Goal: Task Accomplishment & Management: Use online tool/utility

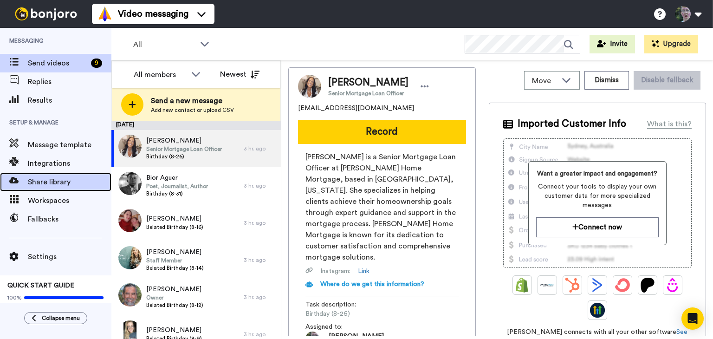
click at [60, 176] on div "Share library" at bounding box center [55, 182] width 111 height 19
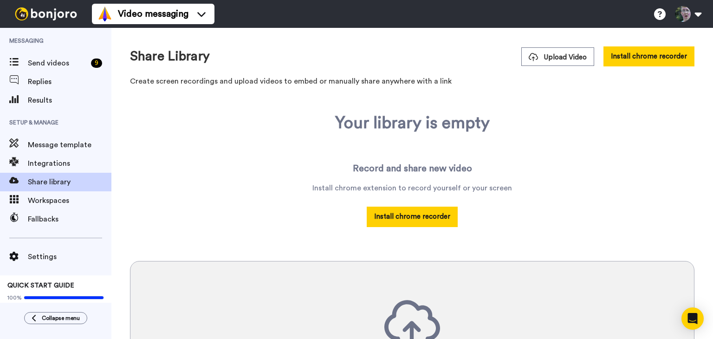
scroll to position [4, 0]
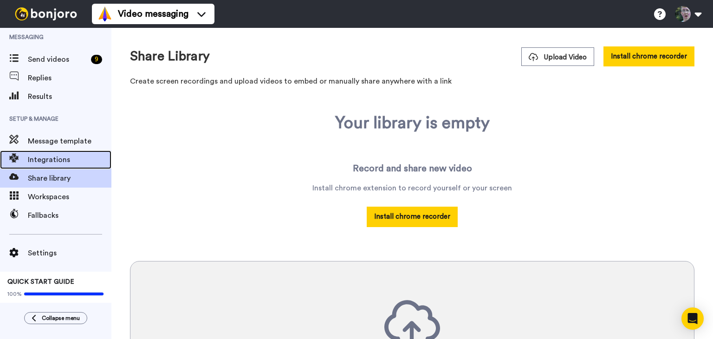
click at [61, 163] on span "Integrations" at bounding box center [70, 159] width 84 height 11
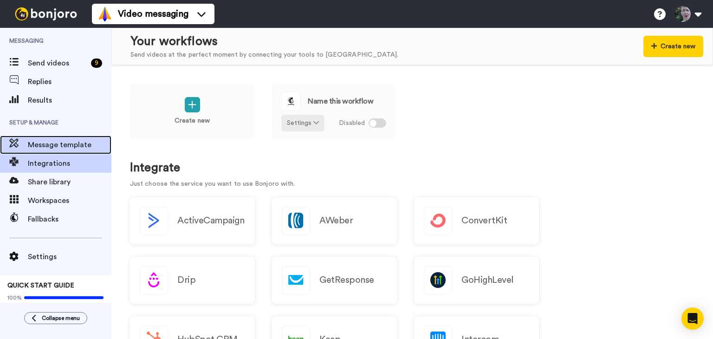
click at [68, 143] on span "Message template" at bounding box center [70, 144] width 84 height 11
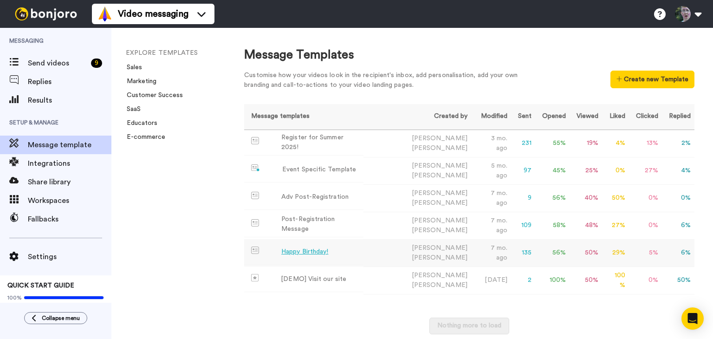
click at [356, 248] on td "Happy Birthday!" at bounding box center [303, 252] width 119 height 26
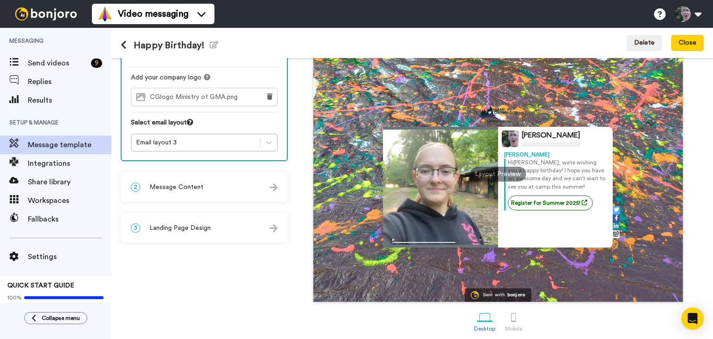
scroll to position [72, 0]
click at [255, 188] on div "2 Message Content" at bounding box center [204, 187] width 165 height 28
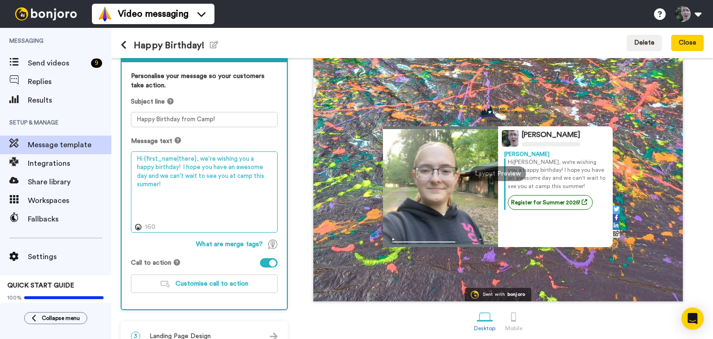
click at [259, 175] on textarea "Hi {first_name|there}, we're wishing you a happy birthday! I hope you have an a…" at bounding box center [204, 192] width 147 height 82
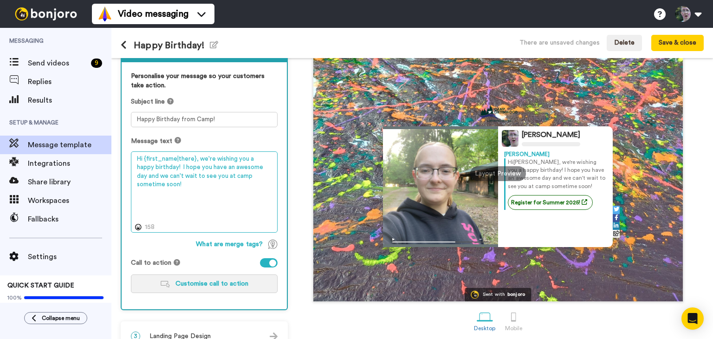
type textarea "Hi {first_name|there}, we're wishing you a happy birthday! I hope you have an a…"
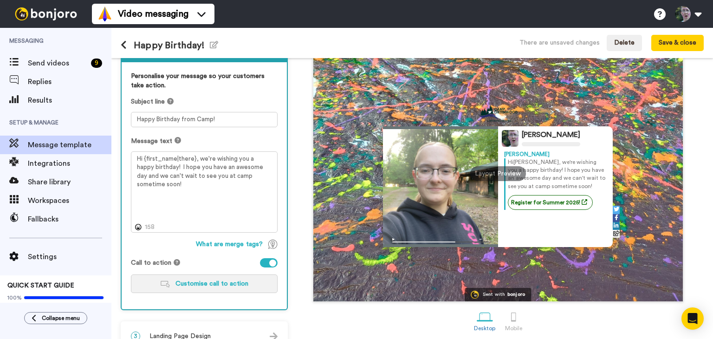
click at [221, 281] on span "Customise call to action" at bounding box center [212, 283] width 73 height 7
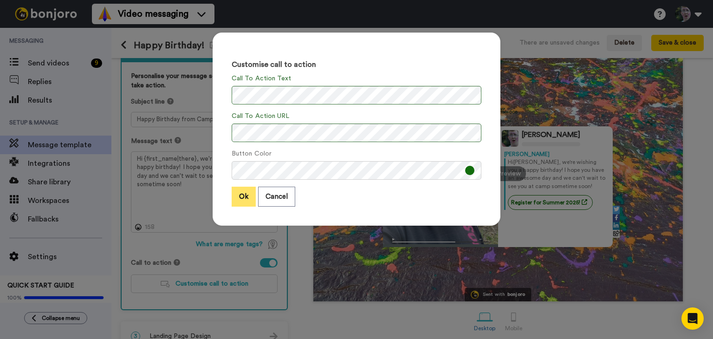
click at [243, 198] on button "Ok" at bounding box center [244, 197] width 24 height 20
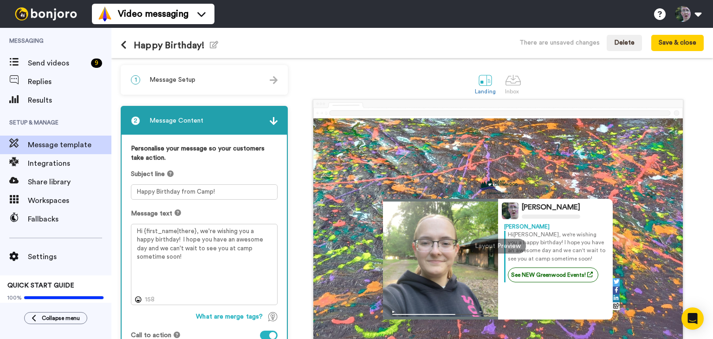
scroll to position [0, 0]
click at [273, 75] on div at bounding box center [274, 79] width 8 height 9
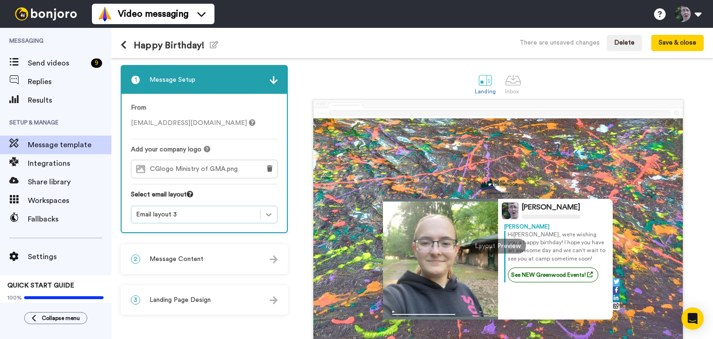
click at [266, 214] on icon at bounding box center [268, 214] width 9 height 9
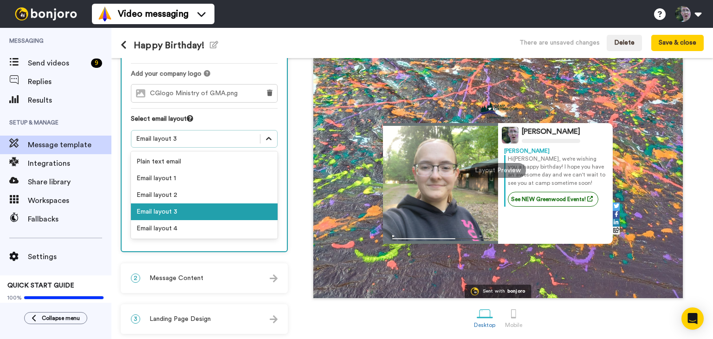
scroll to position [76, 0]
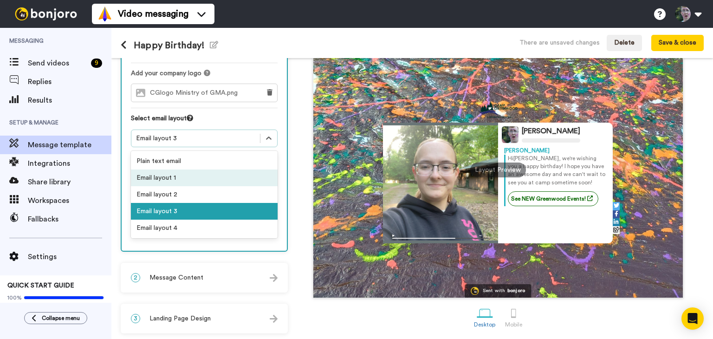
click at [236, 175] on div "Email layout 1" at bounding box center [204, 178] width 147 height 17
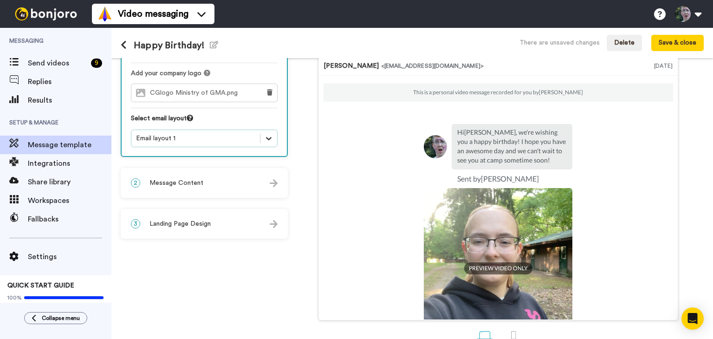
click at [268, 134] on icon at bounding box center [268, 138] width 9 height 9
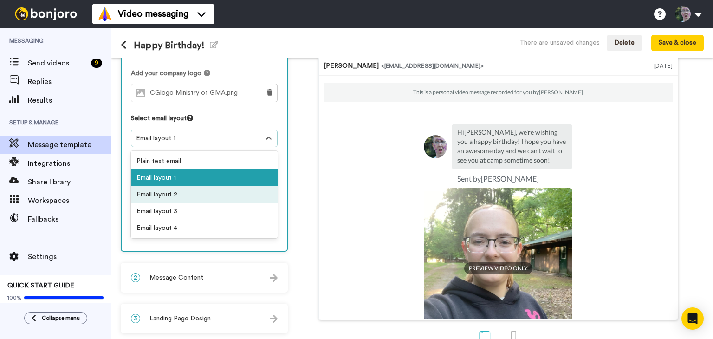
click at [225, 194] on div "Email layout 2" at bounding box center [204, 194] width 147 height 17
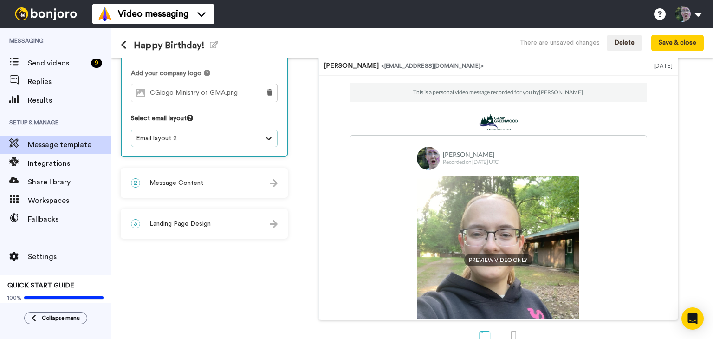
click at [269, 139] on icon at bounding box center [268, 138] width 9 height 9
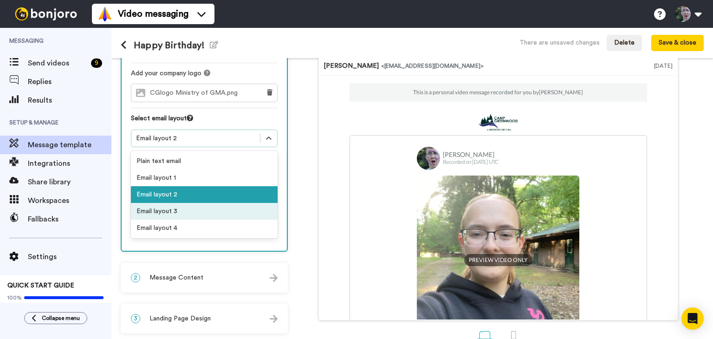
click at [226, 211] on div "Email layout 3" at bounding box center [204, 211] width 147 height 17
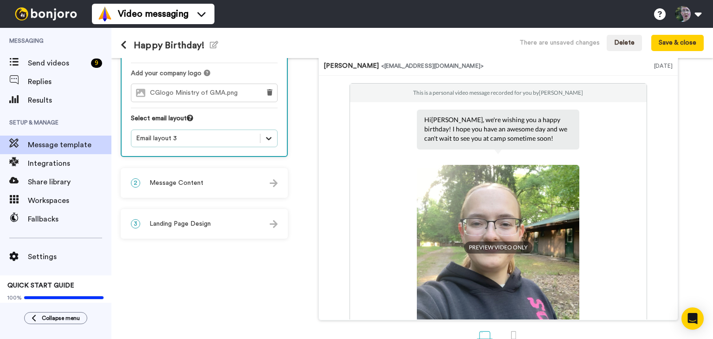
click at [272, 136] on icon at bounding box center [268, 138] width 9 height 9
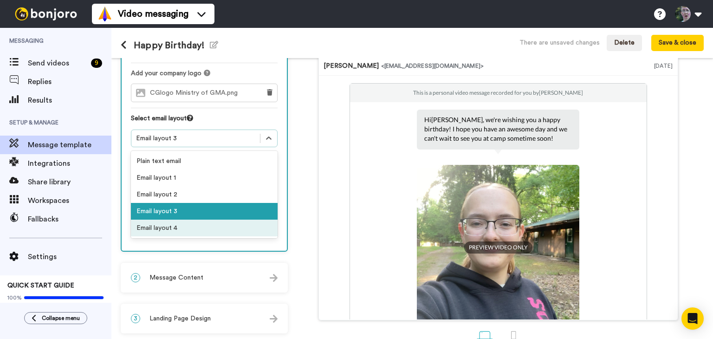
click at [203, 226] on div "Email layout 4" at bounding box center [204, 228] width 147 height 17
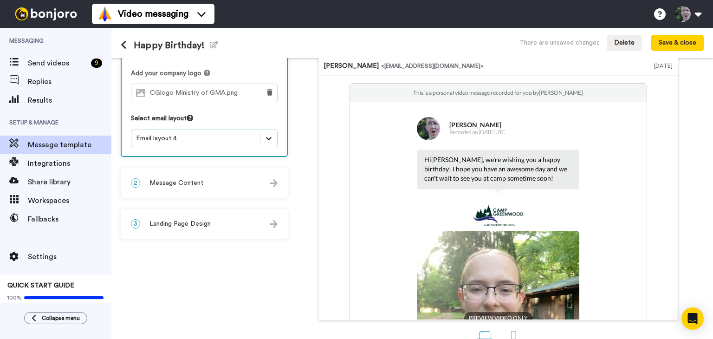
click at [266, 137] on icon at bounding box center [268, 138] width 9 height 9
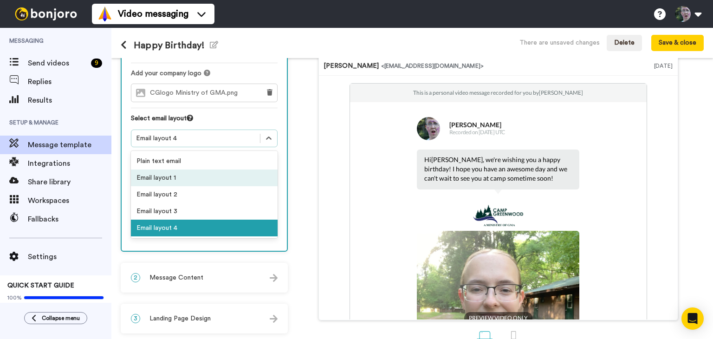
click at [237, 176] on div "Email layout 1" at bounding box center [204, 178] width 147 height 17
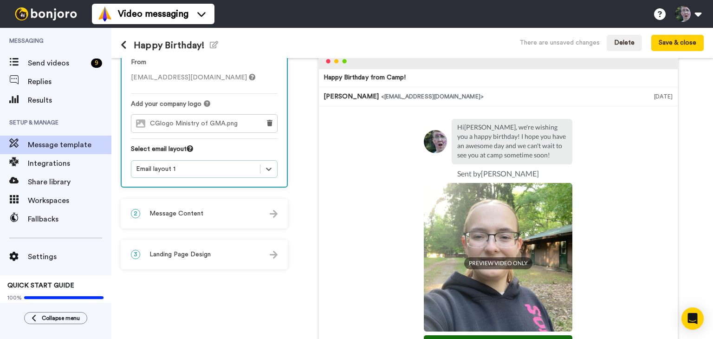
scroll to position [33, 0]
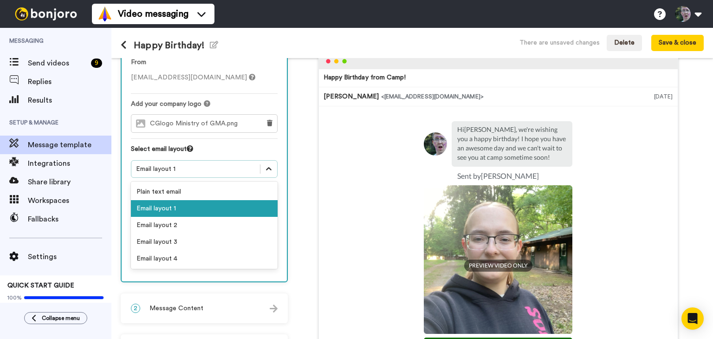
click at [269, 168] on icon at bounding box center [268, 168] width 9 height 9
click at [231, 241] on div "Email layout 3" at bounding box center [204, 242] width 147 height 17
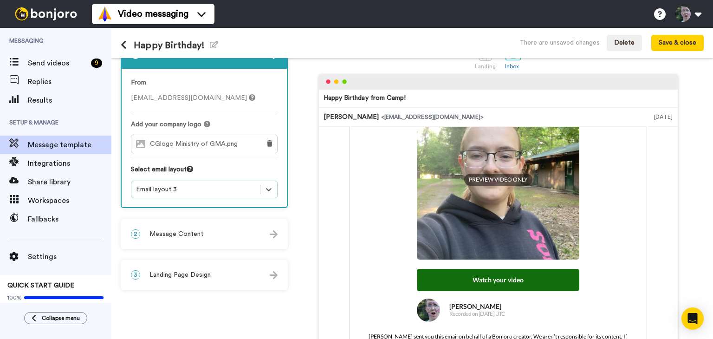
scroll to position [0, 0]
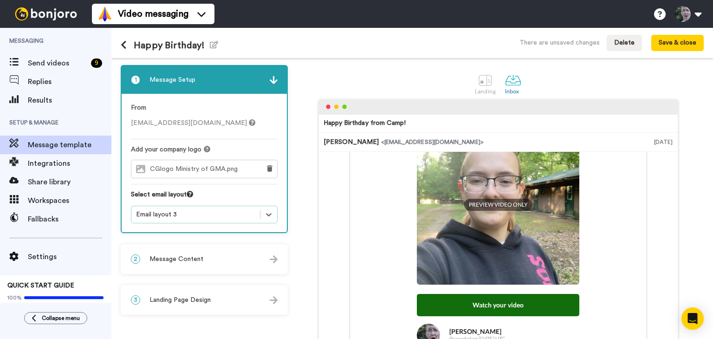
click at [247, 262] on div "2 Message Content" at bounding box center [204, 259] width 165 height 28
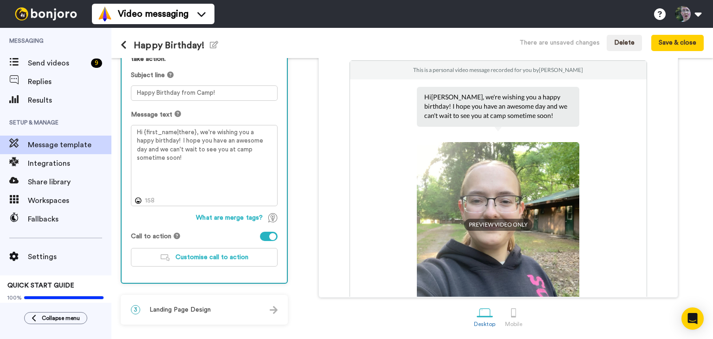
click at [230, 309] on div "3 Landing Page Design" at bounding box center [204, 310] width 165 height 28
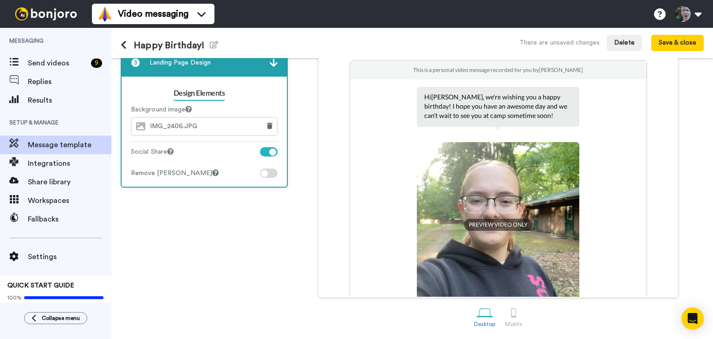
click at [191, 124] on span "IMG_2406.JPG" at bounding box center [176, 127] width 52 height 8
click at [191, 107] on icon at bounding box center [188, 109] width 7 height 7
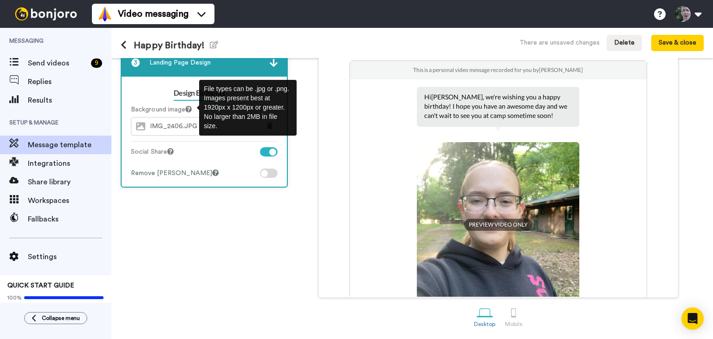
click at [191, 107] on icon at bounding box center [188, 109] width 7 height 7
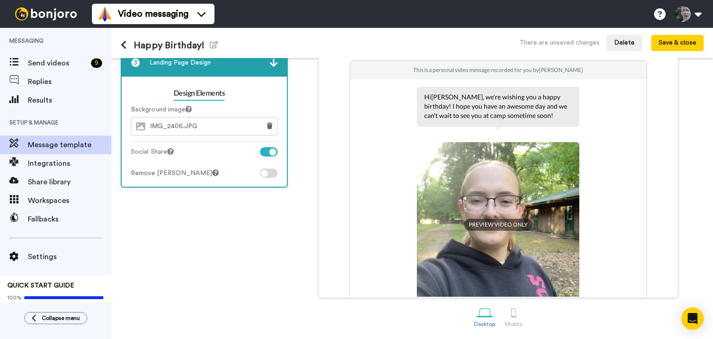
click at [177, 206] on div "1 Message Setup From jake@campgreenwood.org Add your company logo CGlogo Minist…" at bounding box center [207, 149] width 172 height 366
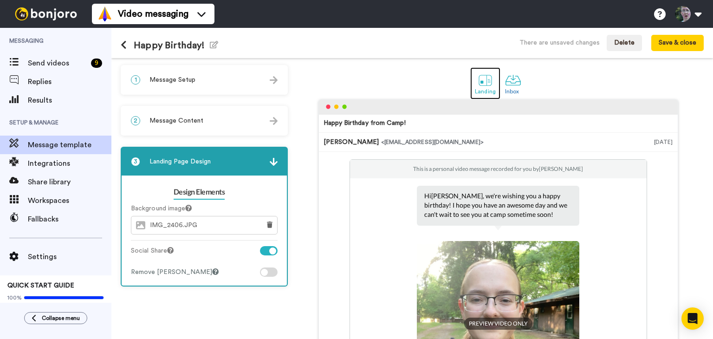
click at [486, 82] on div at bounding box center [485, 80] width 16 height 16
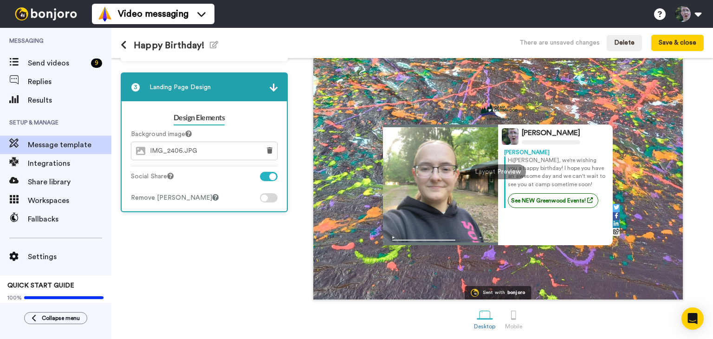
scroll to position [77, 0]
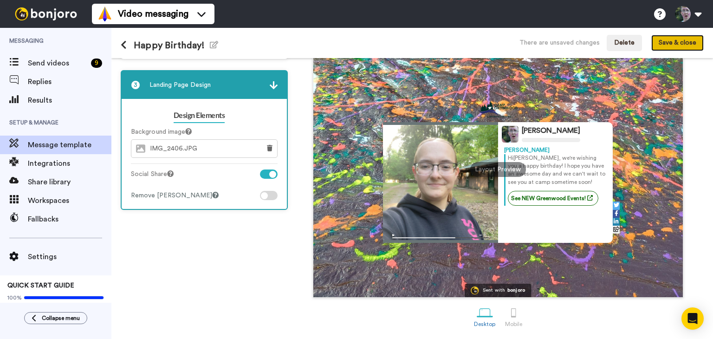
click at [693, 43] on button "Save & close" at bounding box center [678, 43] width 52 height 17
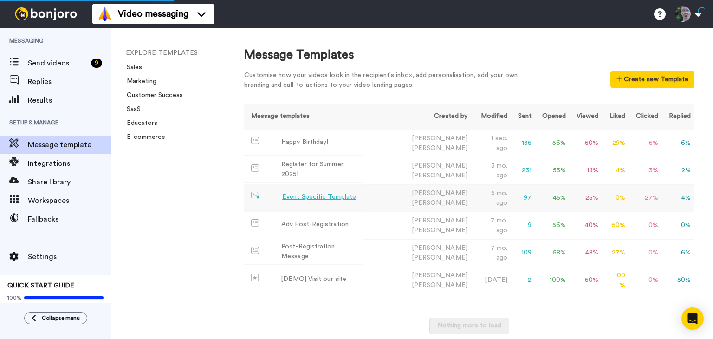
click at [363, 199] on td "Event Specific Template" at bounding box center [303, 197] width 119 height 26
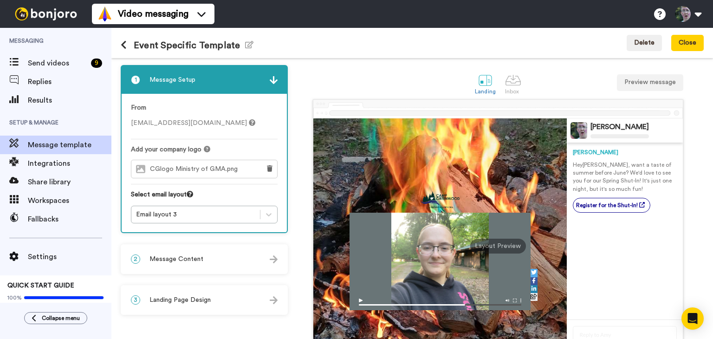
click at [124, 46] on icon at bounding box center [124, 44] width 6 height 9
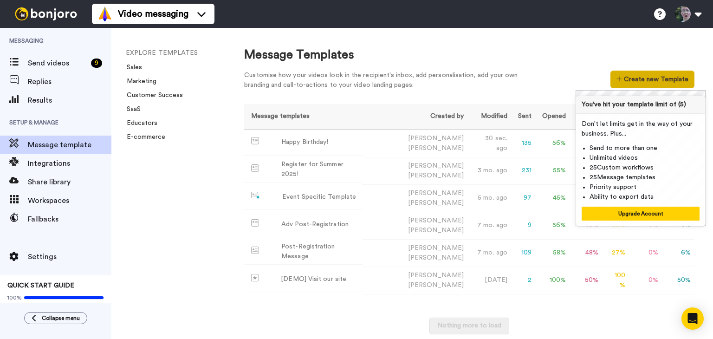
click at [637, 83] on button "Create new Template" at bounding box center [653, 80] width 84 height 18
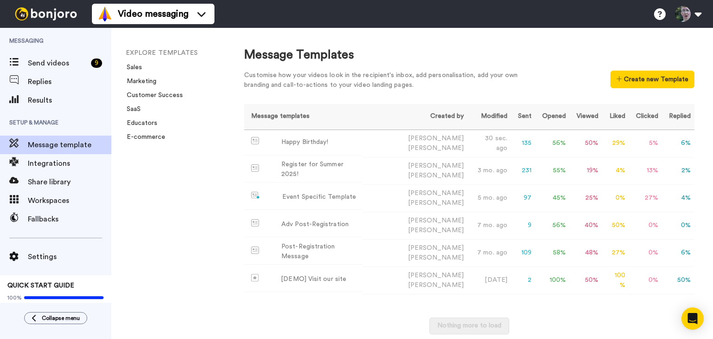
click at [578, 65] on div "Message Templates Customise how your videos look in the recipient's inbox, add …" at bounding box center [469, 70] width 450 height 48
click at [363, 223] on td "Adv Post-Registration" at bounding box center [303, 225] width 118 height 26
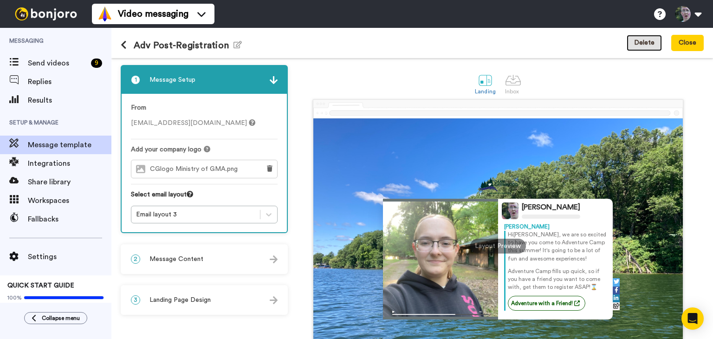
click at [654, 39] on button "Delete" at bounding box center [644, 43] width 35 height 17
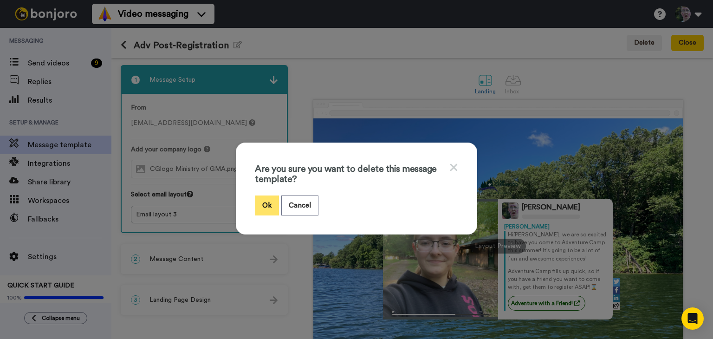
click at [268, 207] on button "Ok" at bounding box center [267, 206] width 24 height 20
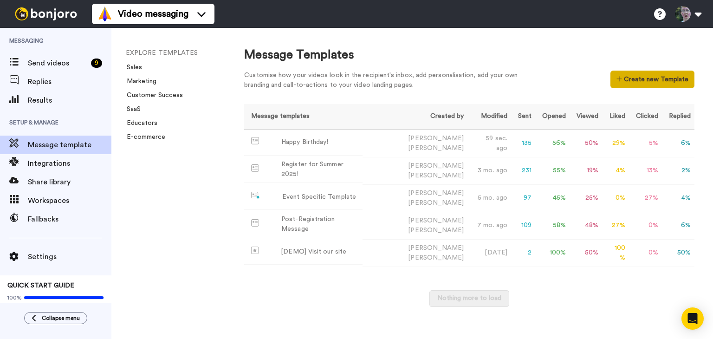
click at [641, 75] on button "Create new Template" at bounding box center [653, 80] width 84 height 18
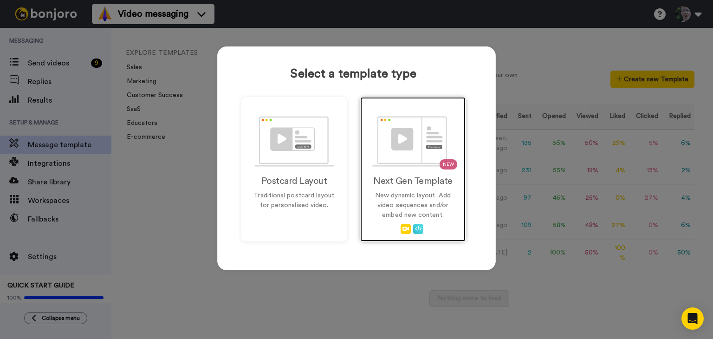
click at [419, 163] on img at bounding box center [413, 141] width 82 height 51
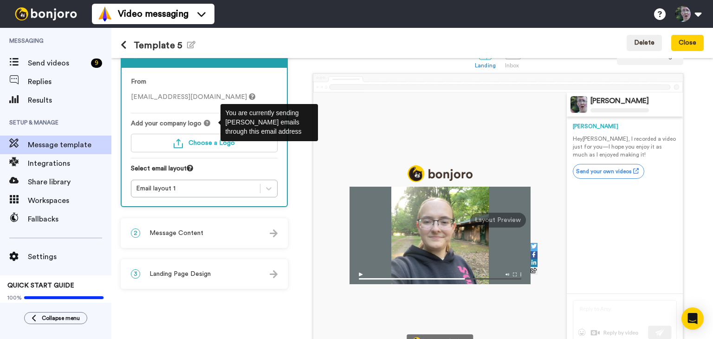
scroll to position [27, 0]
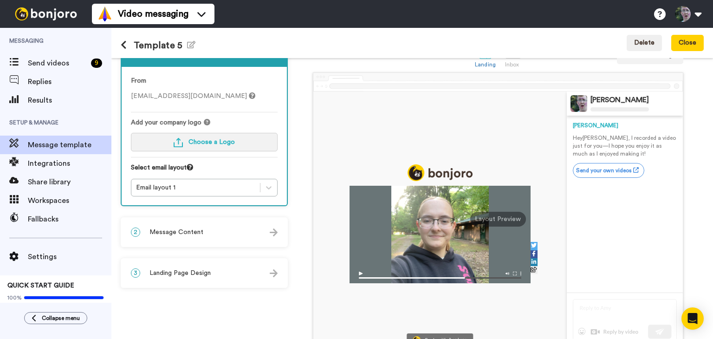
click at [203, 141] on span "Choose a Logo" at bounding box center [212, 142] width 46 height 7
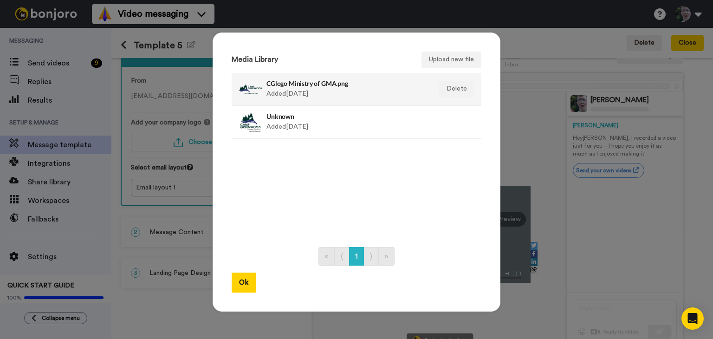
click at [313, 86] on h4 "CGlogo Ministry of GMA.png" at bounding box center [347, 83] width 160 height 7
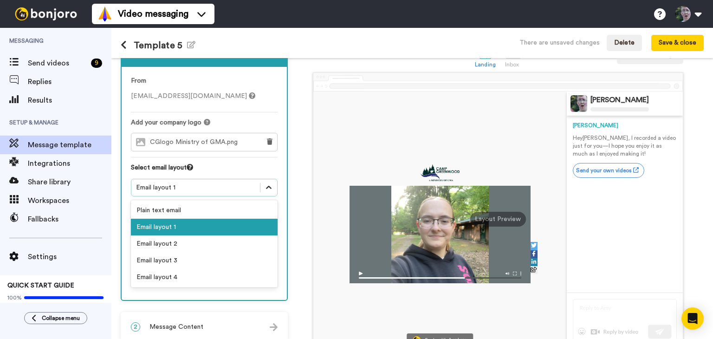
click at [268, 184] on icon at bounding box center [268, 187] width 9 height 9
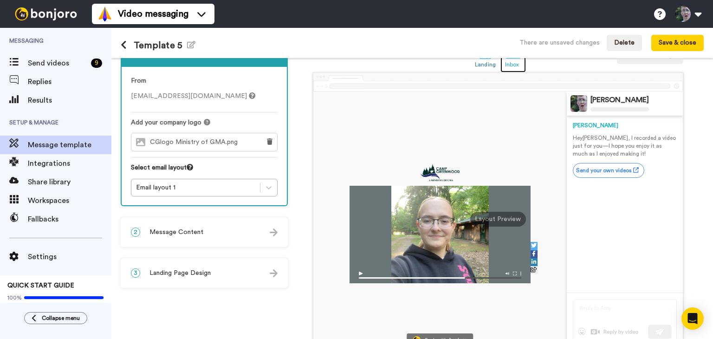
click at [508, 65] on div "Inbox" at bounding box center [513, 64] width 16 height 7
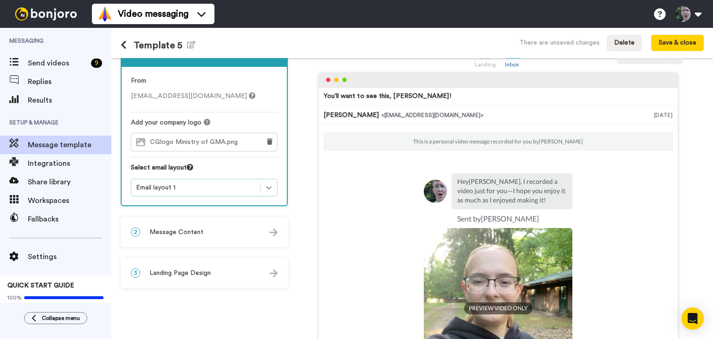
click at [270, 186] on icon at bounding box center [269, 187] width 6 height 3
click at [268, 187] on icon at bounding box center [268, 187] width 9 height 9
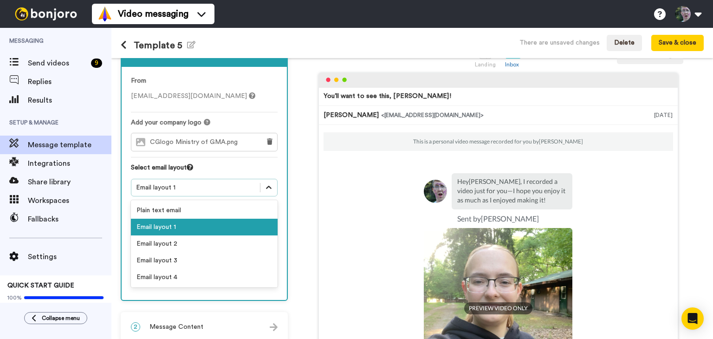
click at [269, 189] on icon at bounding box center [268, 187] width 9 height 9
click at [234, 244] on div "Email layout 2" at bounding box center [204, 243] width 147 height 17
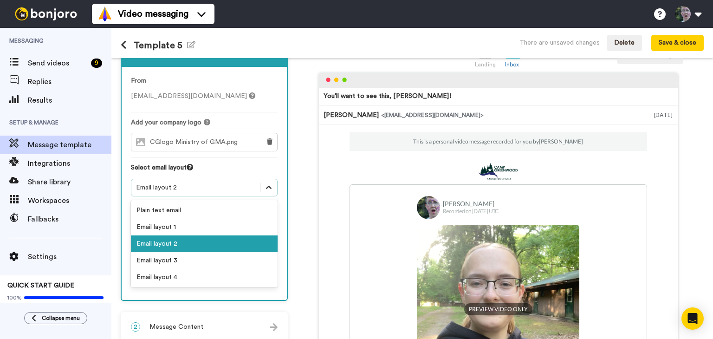
click at [267, 188] on icon at bounding box center [268, 187] width 9 height 9
click at [225, 259] on div "Email layout 3" at bounding box center [204, 260] width 147 height 17
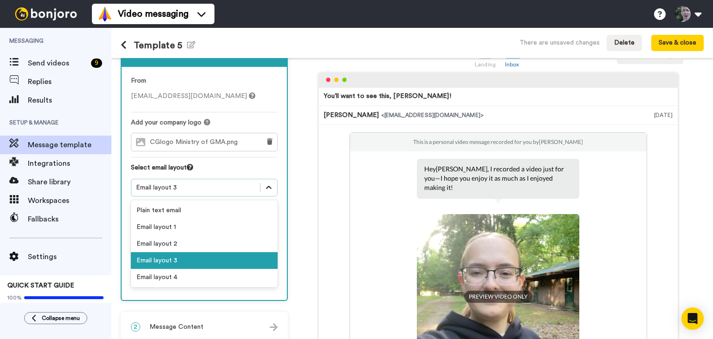
click at [266, 186] on icon at bounding box center [268, 187] width 9 height 9
click at [217, 278] on div "Email layout 4" at bounding box center [204, 277] width 147 height 17
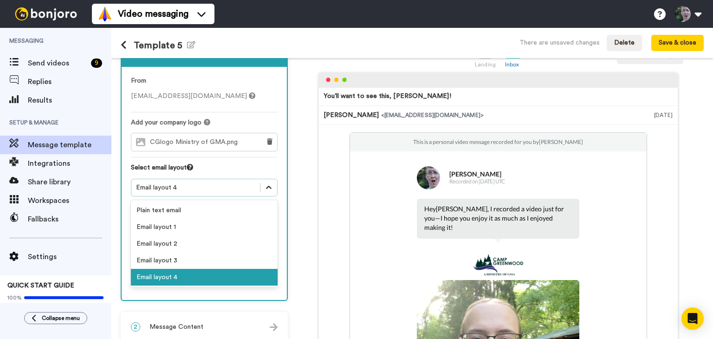
click at [274, 187] on div at bounding box center [269, 187] width 17 height 17
click at [239, 225] on div "Email layout 1" at bounding box center [204, 227] width 147 height 17
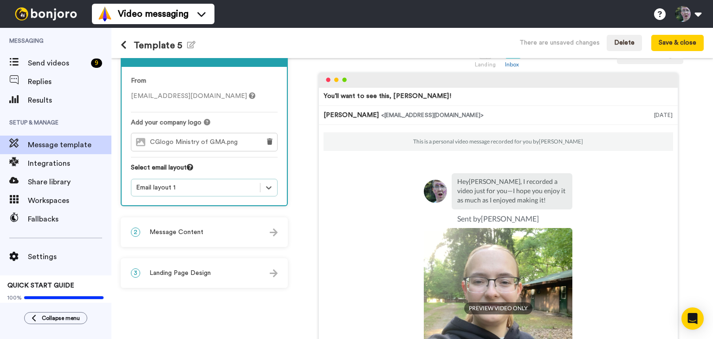
click at [271, 234] on img at bounding box center [274, 232] width 8 height 8
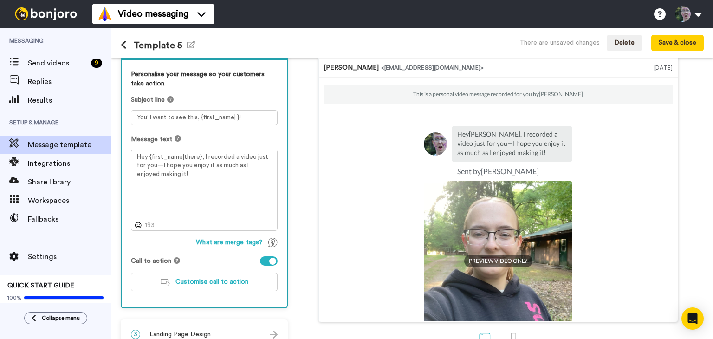
scroll to position [74, 0]
click at [187, 116] on textarea "You’ll want to see this, {first_name| }!" at bounding box center [204, 117] width 147 height 15
click at [195, 117] on textarea "You’ll want to see this, {first_name| }!" at bounding box center [204, 117] width 147 height 15
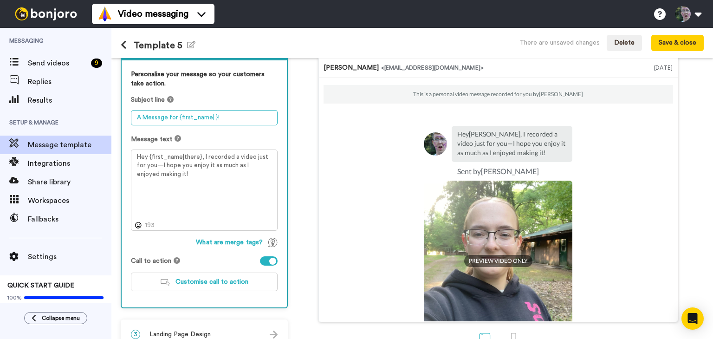
type textarea "A Message for {first_name| }!"
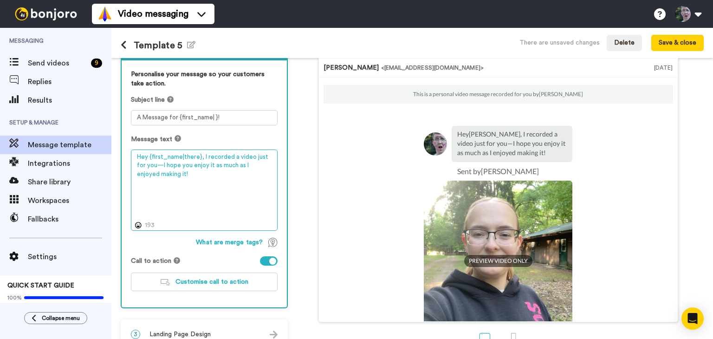
drag, startPoint x: 168, startPoint y: 172, endPoint x: 202, endPoint y: 157, distance: 37.0
click at [202, 157] on textarea "Hey {first_name|there}, I recorded a video just for you—I hope you enjoy it as …" at bounding box center [204, 191] width 147 height 82
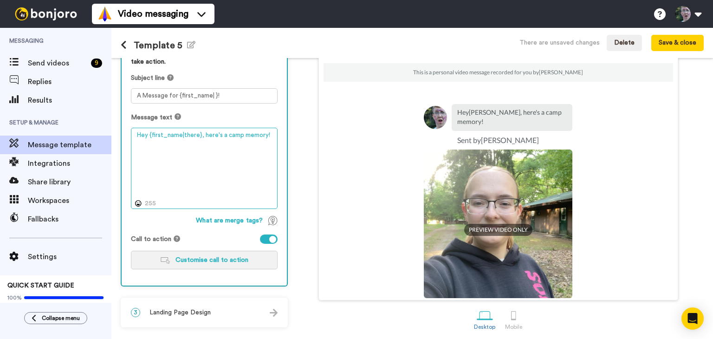
scroll to position [99, 0]
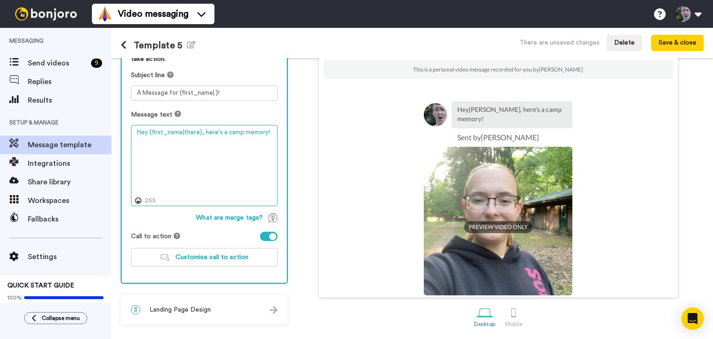
type textarea "Hey {first_name|there}, here's a camp memory!"
click at [208, 306] on span "Landing Page Design" at bounding box center [180, 309] width 61 height 9
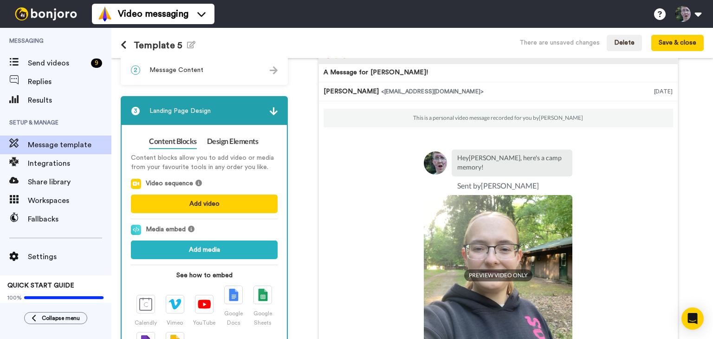
scroll to position [0, 0]
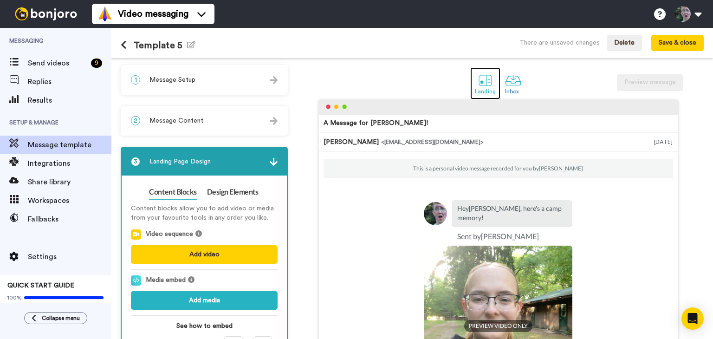
click at [485, 80] on div at bounding box center [485, 80] width 16 height 16
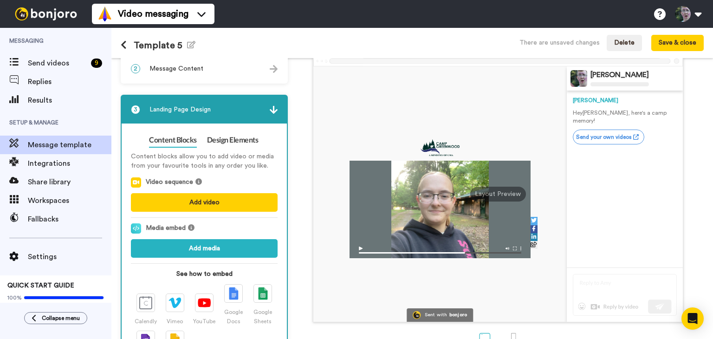
scroll to position [50, 0]
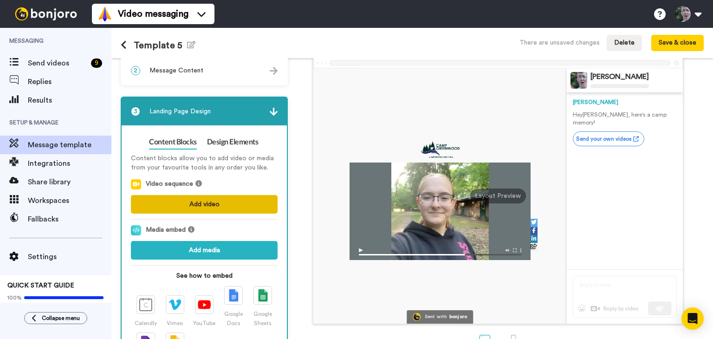
click at [217, 204] on button "Add video" at bounding box center [204, 204] width 147 height 19
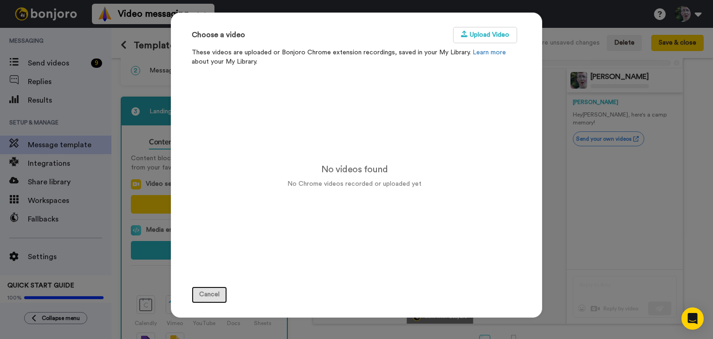
click at [197, 292] on button "Cancel" at bounding box center [209, 295] width 35 height 17
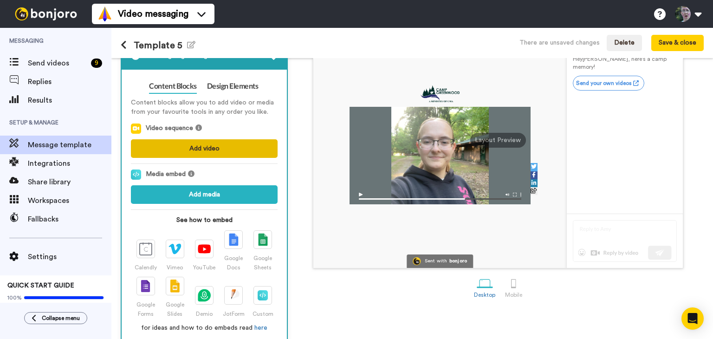
scroll to position [119, 0]
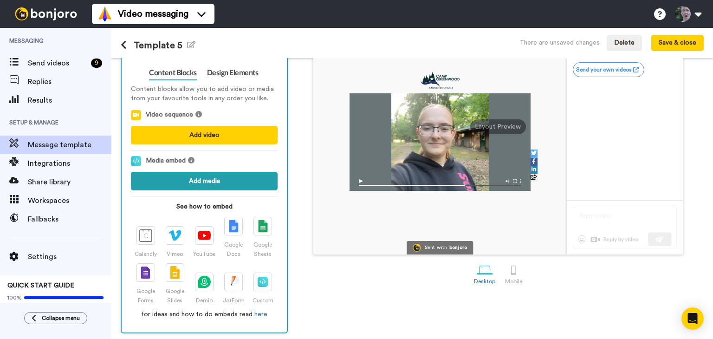
click at [218, 181] on button "Add media" at bounding box center [204, 181] width 147 height 19
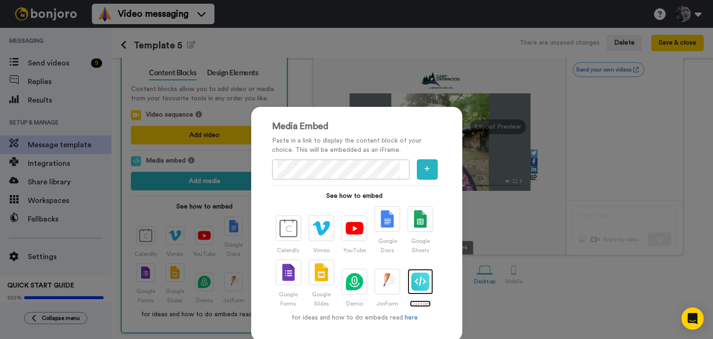
click at [423, 293] on div at bounding box center [421, 282] width 26 height 26
click at [415, 280] on img at bounding box center [420, 282] width 18 height 18
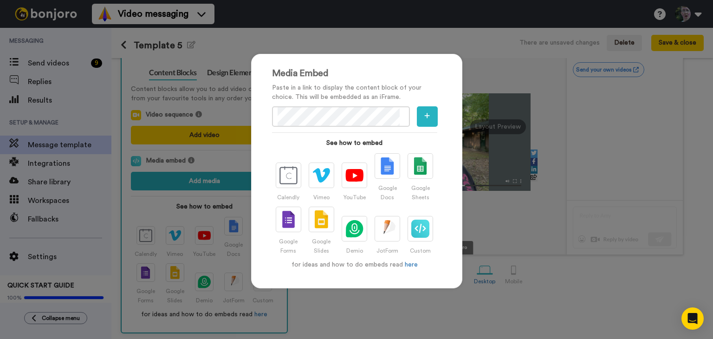
click at [485, 220] on div "Media Embed Paste in a link to display the content block of your choice. This w…" at bounding box center [356, 169] width 713 height 339
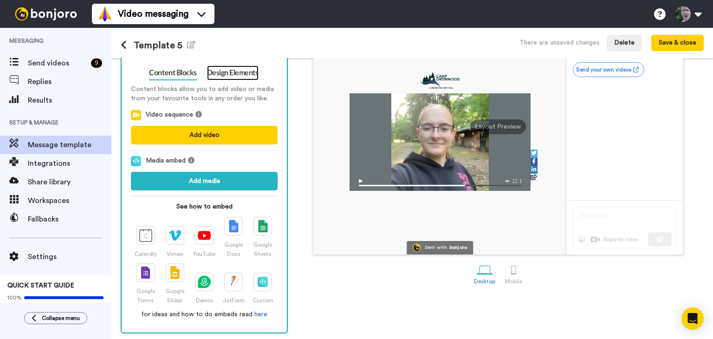
click at [246, 74] on link "Design Elements" at bounding box center [233, 72] width 52 height 15
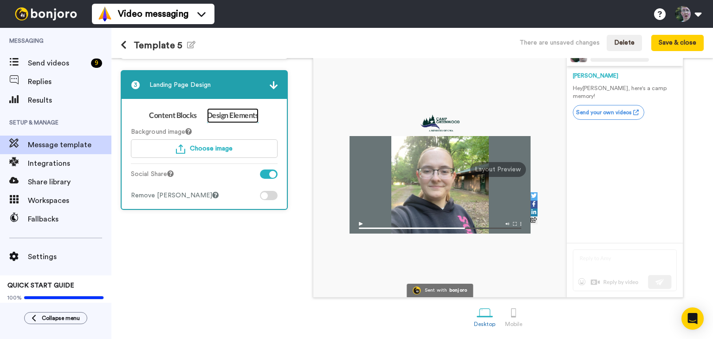
scroll to position [77, 0]
click at [178, 116] on link "Content Blocks" at bounding box center [172, 115] width 47 height 15
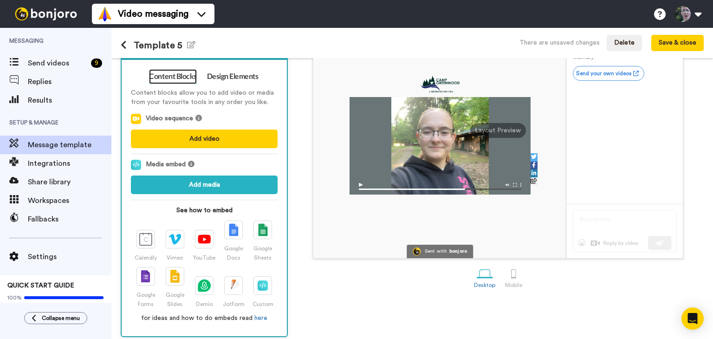
scroll to position [119, 0]
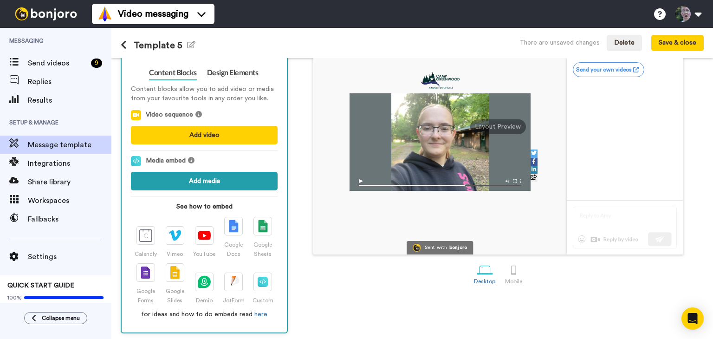
click at [227, 180] on button "Add media" at bounding box center [204, 181] width 147 height 19
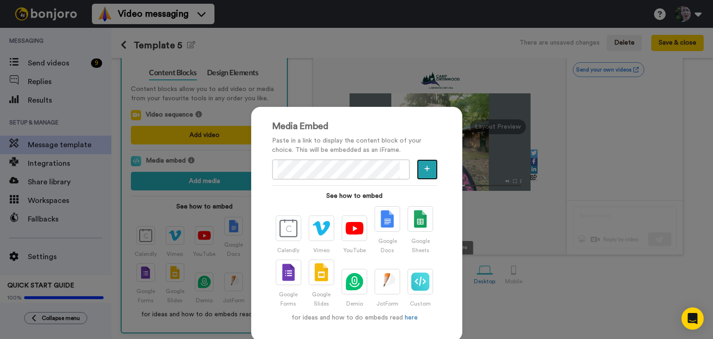
scroll to position [0, 0]
click at [424, 169] on icon "button" at bounding box center [427, 168] width 6 height 7
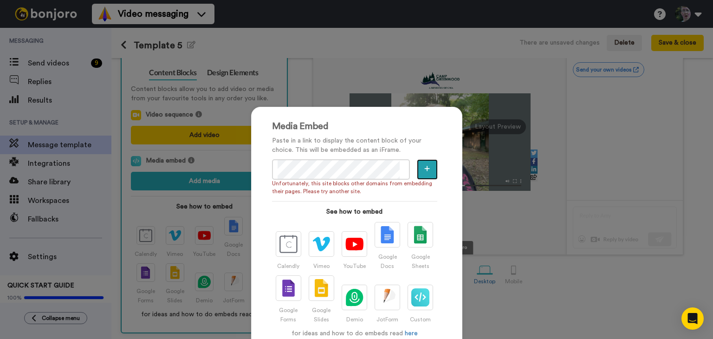
click at [420, 170] on button "button" at bounding box center [427, 169] width 20 height 20
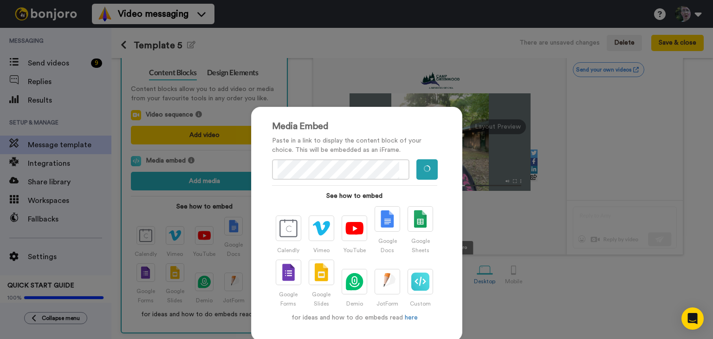
scroll to position [77, 0]
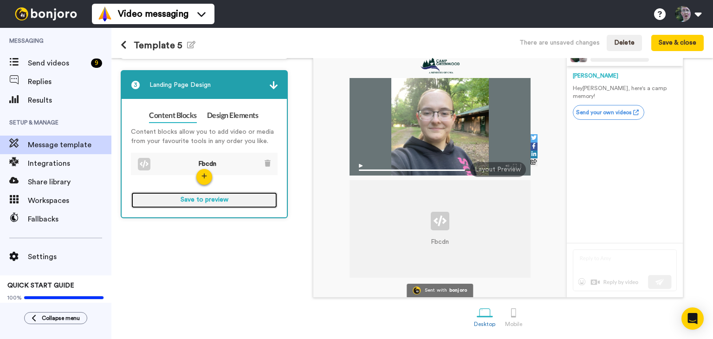
click at [209, 199] on button "Save to preview" at bounding box center [204, 200] width 147 height 17
click at [206, 196] on button "Preview" at bounding box center [204, 200] width 147 height 17
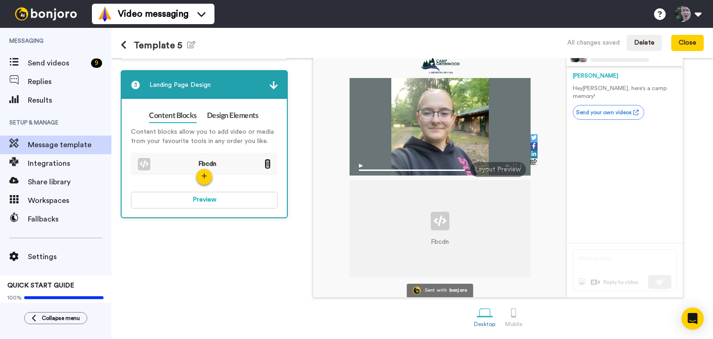
click at [269, 160] on icon at bounding box center [268, 163] width 6 height 7
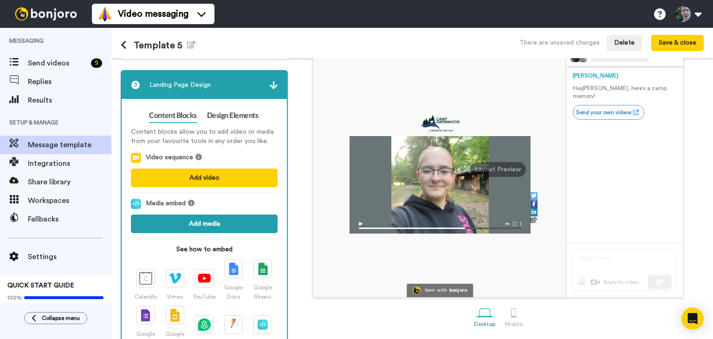
click at [206, 222] on button "Add media" at bounding box center [204, 224] width 147 height 19
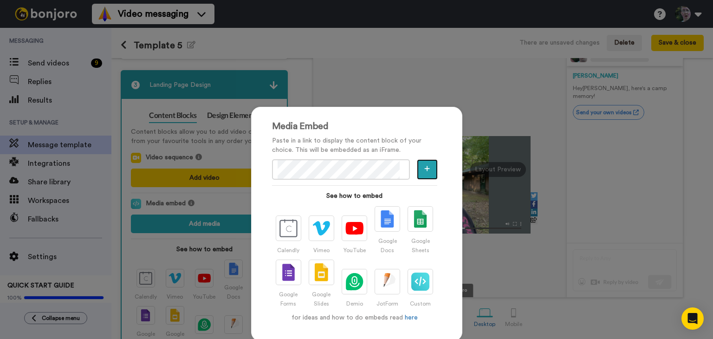
click at [425, 168] on icon "button" at bounding box center [427, 168] width 5 height 5
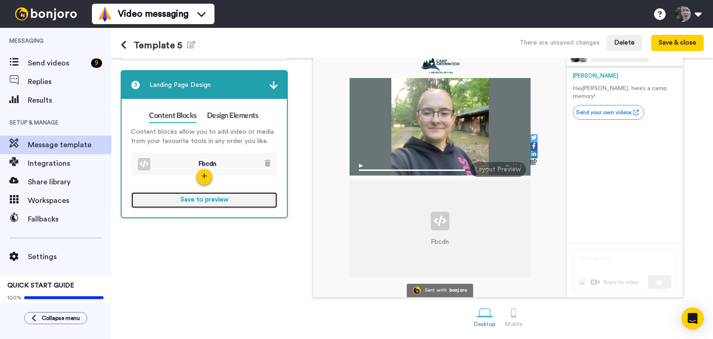
click at [220, 200] on button "Save to preview" at bounding box center [204, 200] width 147 height 17
click at [206, 202] on button "Preview" at bounding box center [204, 200] width 147 height 17
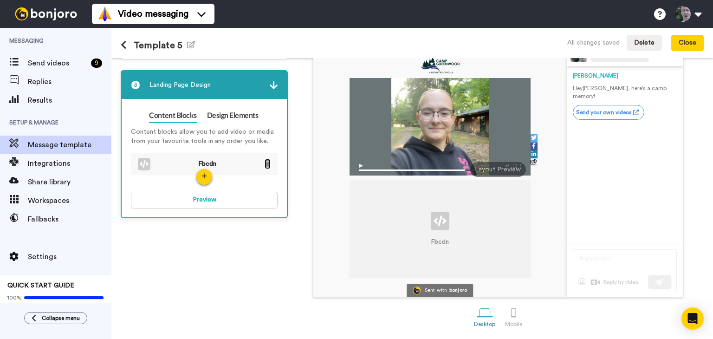
click at [268, 160] on icon at bounding box center [268, 163] width 6 height 7
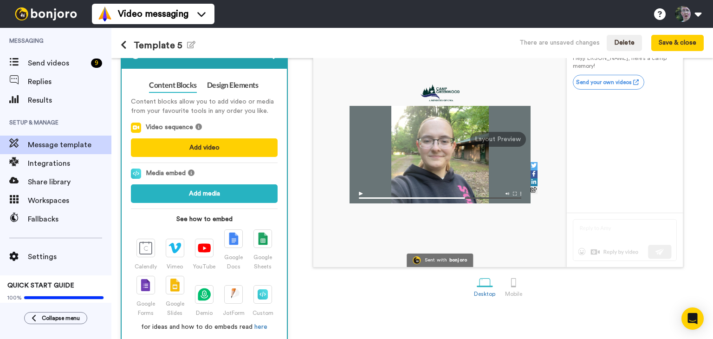
scroll to position [119, 0]
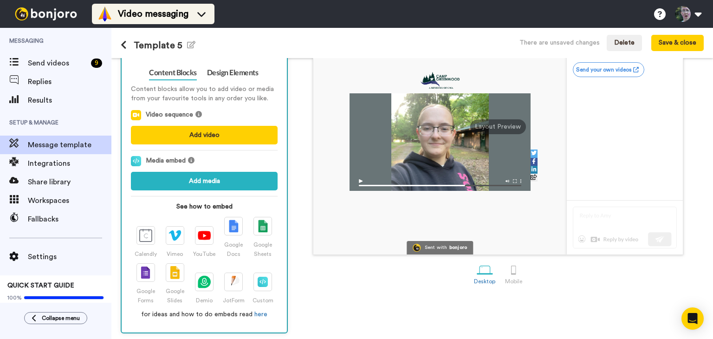
click at [125, 15] on span "Video messaging" at bounding box center [153, 13] width 71 height 13
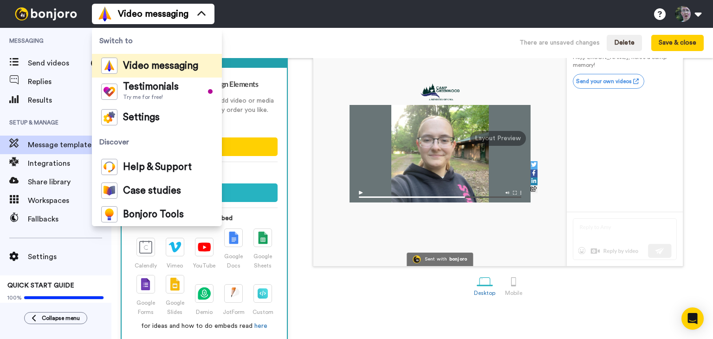
scroll to position [107, 0]
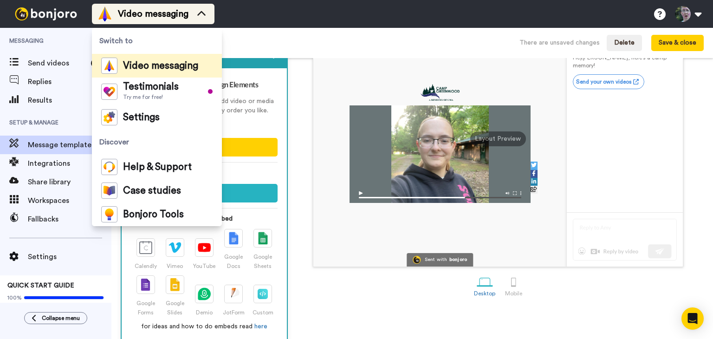
click at [159, 16] on span "Video messaging" at bounding box center [153, 13] width 71 height 13
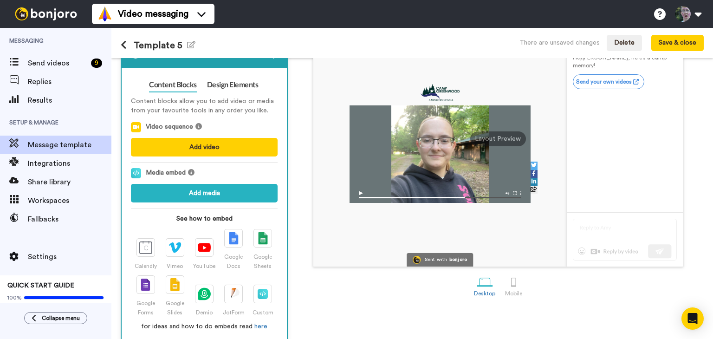
scroll to position [4, 0]
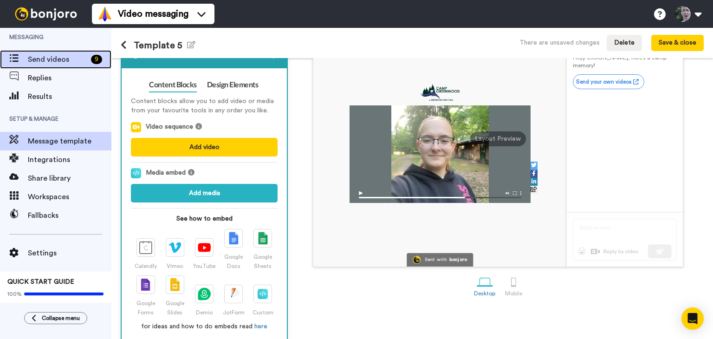
click at [34, 62] on span "Send videos" at bounding box center [57, 59] width 59 height 11
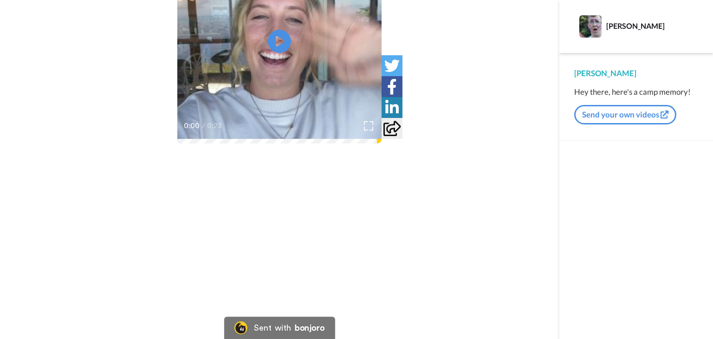
scroll to position [146, 0]
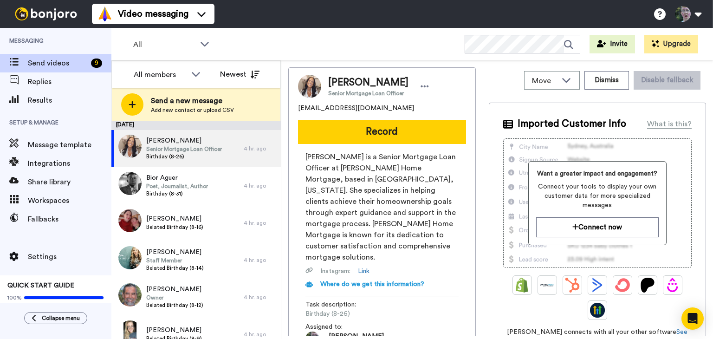
click at [46, 15] on img at bounding box center [46, 13] width 70 height 13
click at [51, 203] on span "Workspaces" at bounding box center [70, 200] width 84 height 11
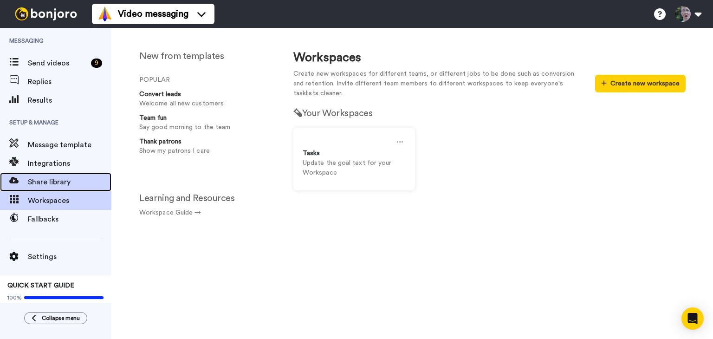
click at [60, 179] on span "Share library" at bounding box center [70, 181] width 84 height 11
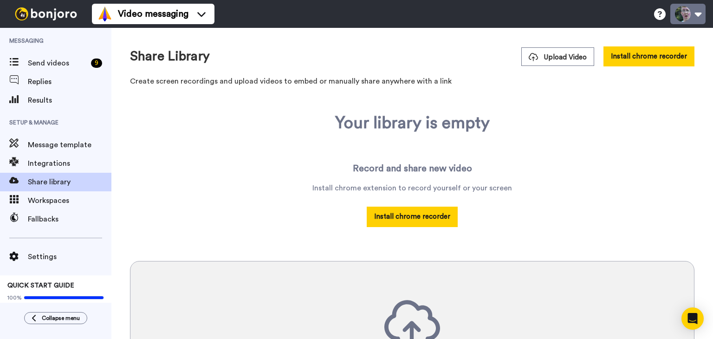
click at [698, 12] on button at bounding box center [688, 14] width 35 height 20
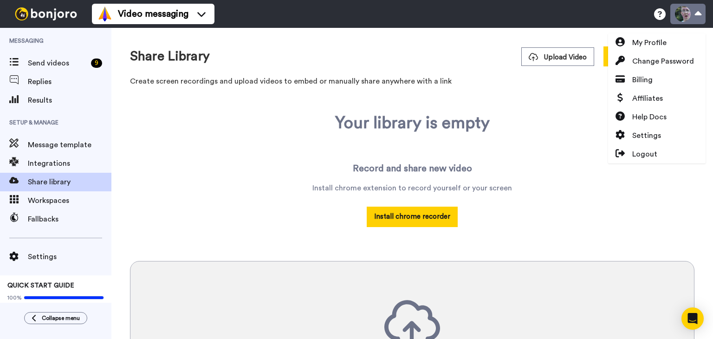
click at [698, 13] on button at bounding box center [688, 14] width 35 height 20
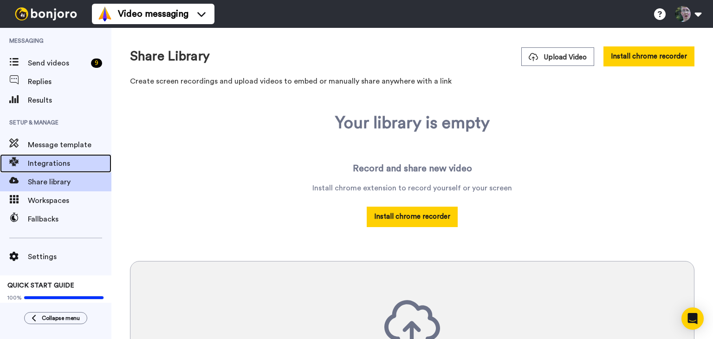
click at [50, 164] on span "Integrations" at bounding box center [70, 163] width 84 height 11
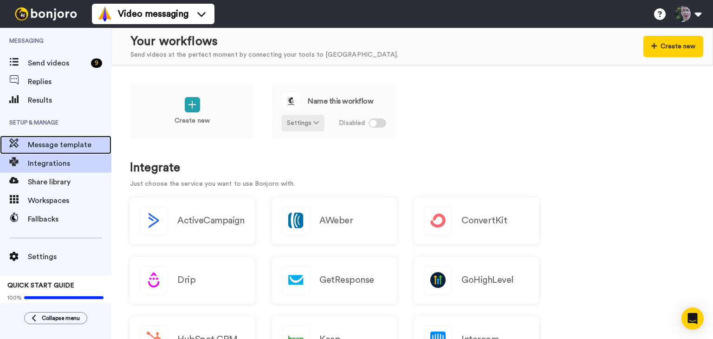
click at [64, 145] on span "Message template" at bounding box center [70, 144] width 84 height 11
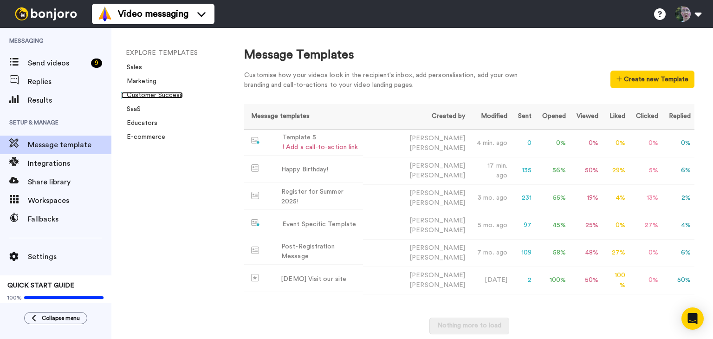
click at [151, 93] on link "Customer Success" at bounding box center [152, 95] width 62 height 7
click at [353, 147] on div "! Add a call-to-action link" at bounding box center [320, 148] width 76 height 10
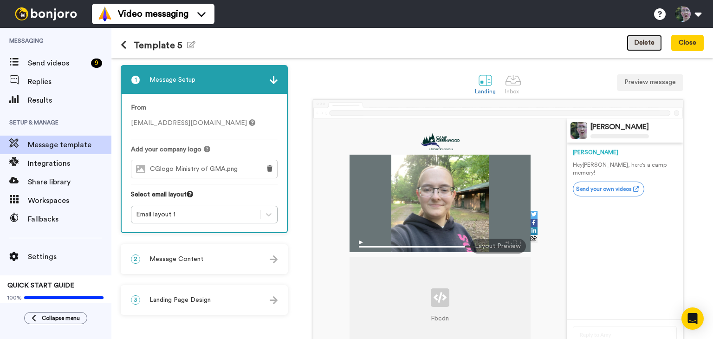
click at [651, 44] on button "Delete" at bounding box center [644, 43] width 35 height 17
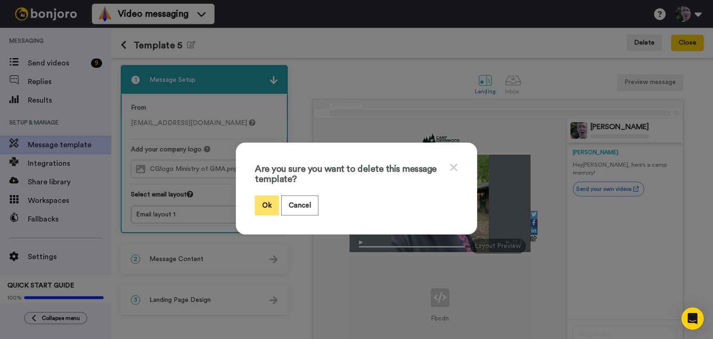
click at [264, 204] on button "Ok" at bounding box center [267, 206] width 24 height 20
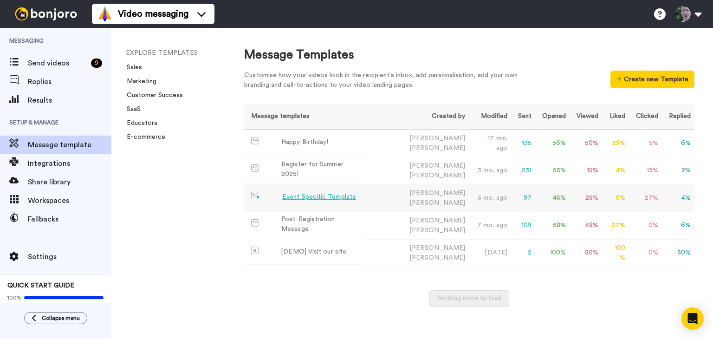
click at [292, 192] on div "Event Specific Template" at bounding box center [319, 197] width 74 height 10
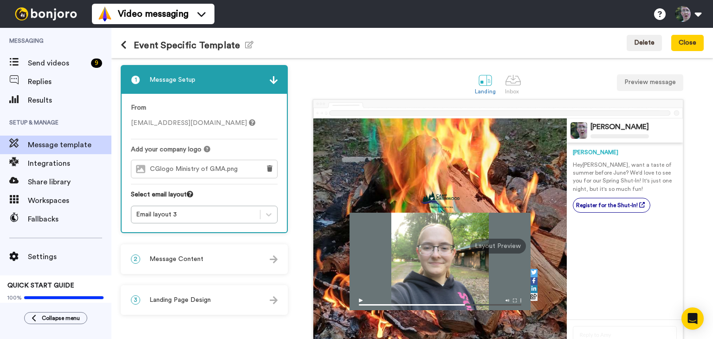
click at [238, 258] on div "2 Message Content" at bounding box center [204, 259] width 165 height 28
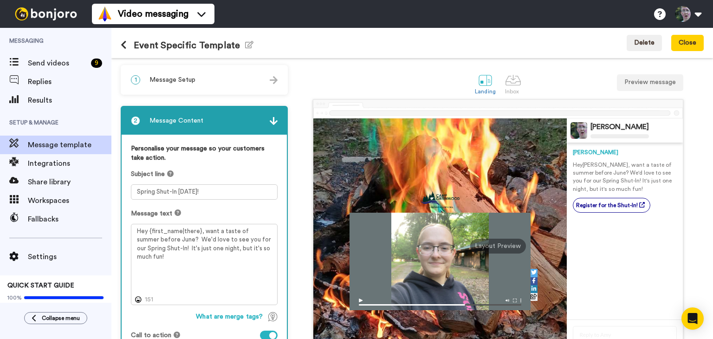
scroll to position [90, 0]
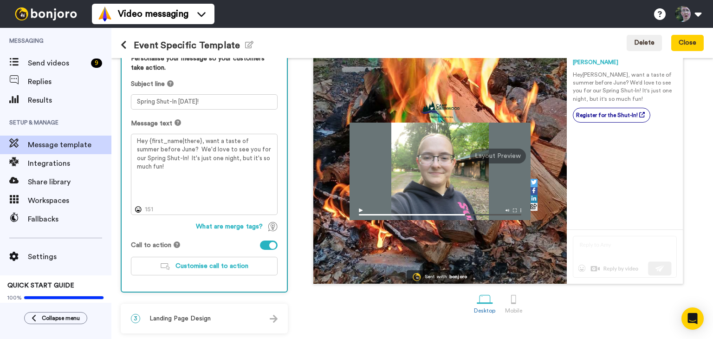
click at [236, 316] on div "3 Landing Page Design" at bounding box center [204, 319] width 165 height 28
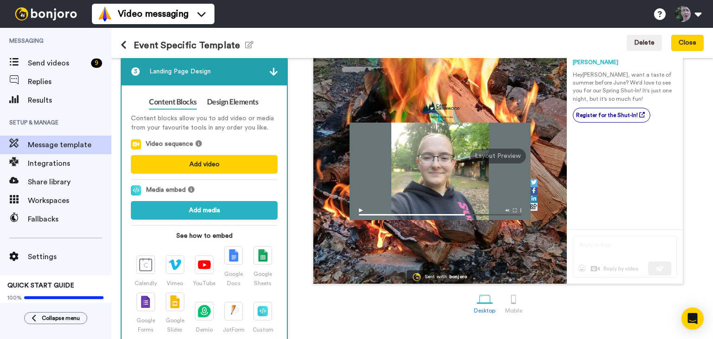
scroll to position [77, 0]
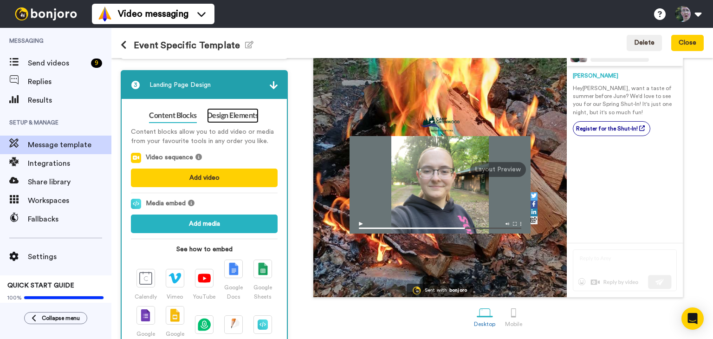
click at [244, 114] on link "Design Elements" at bounding box center [233, 115] width 52 height 15
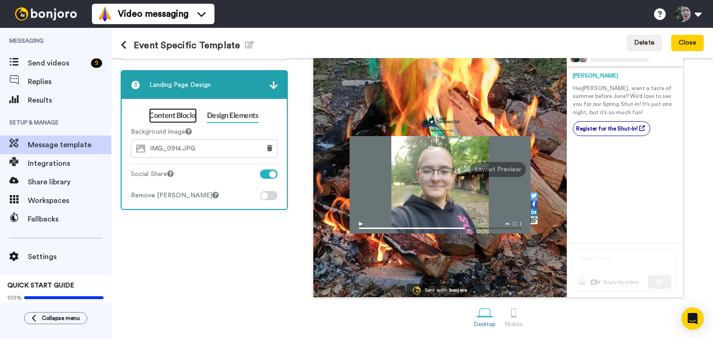
click at [184, 110] on link "Content Blocks" at bounding box center [172, 115] width 47 height 15
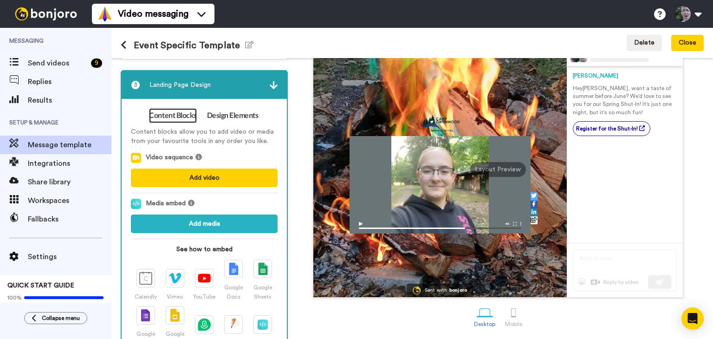
scroll to position [119, 0]
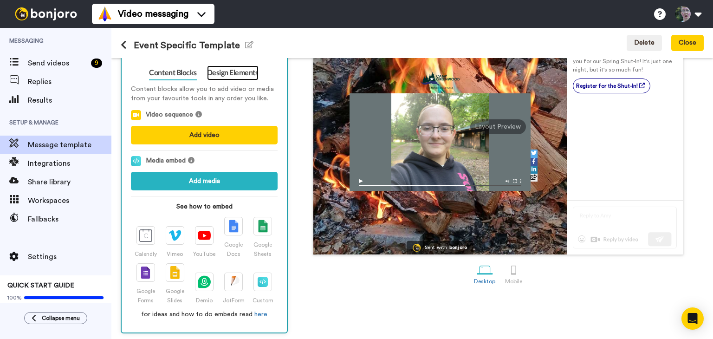
click at [242, 71] on link "Design Elements" at bounding box center [233, 72] width 52 height 15
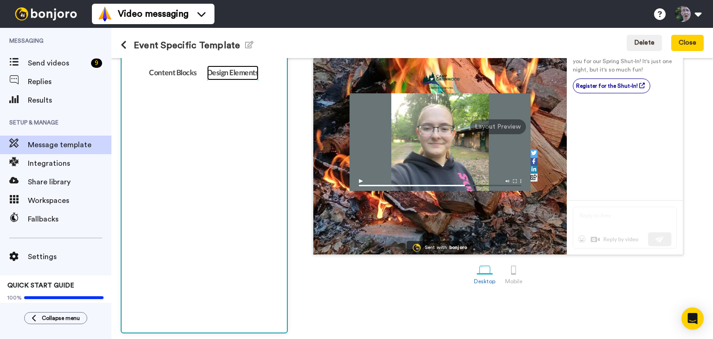
scroll to position [77, 0]
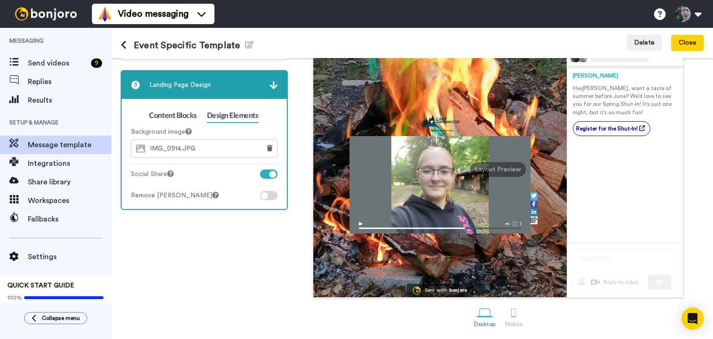
click at [189, 147] on span "IMG_0914.JPG" at bounding box center [175, 149] width 50 height 8
click at [267, 145] on icon at bounding box center [270, 148] width 6 height 7
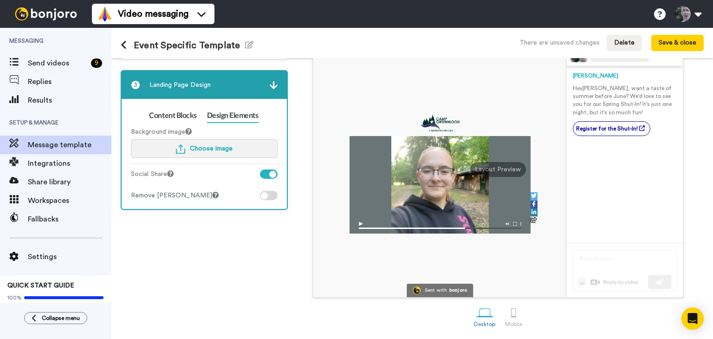
click at [236, 148] on button "Choose image" at bounding box center [204, 148] width 147 height 19
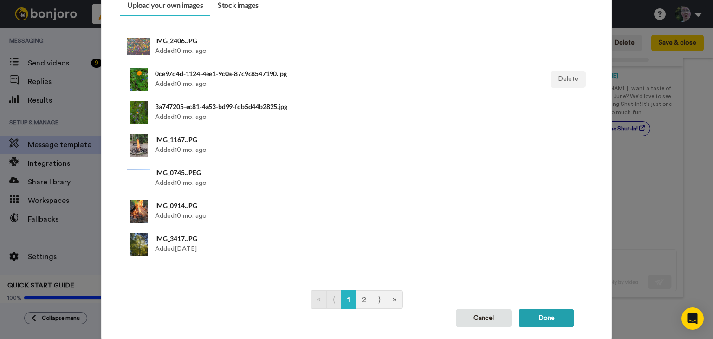
scroll to position [100, 0]
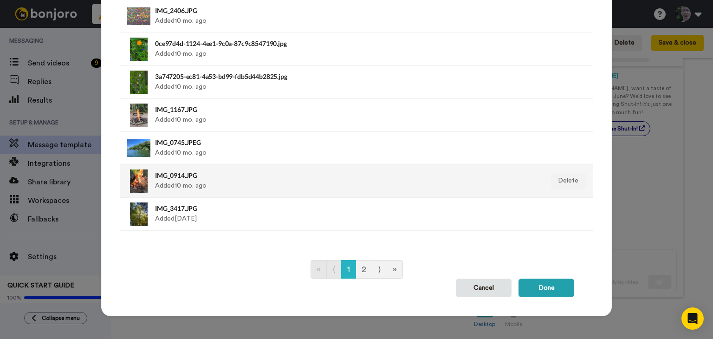
click at [201, 178] on h4 "IMG_0914.JPG" at bounding box center [311, 175] width 312 height 7
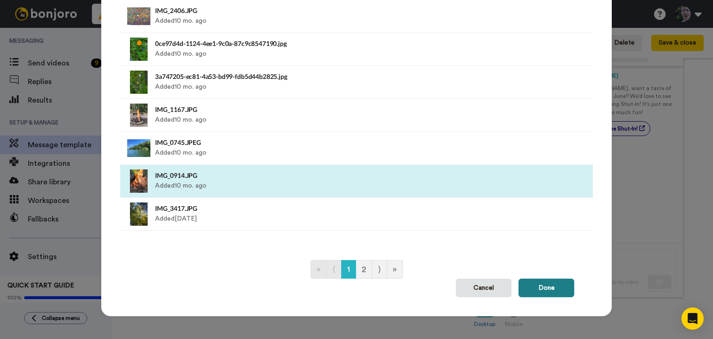
click at [528, 281] on button "Done" at bounding box center [547, 288] width 56 height 19
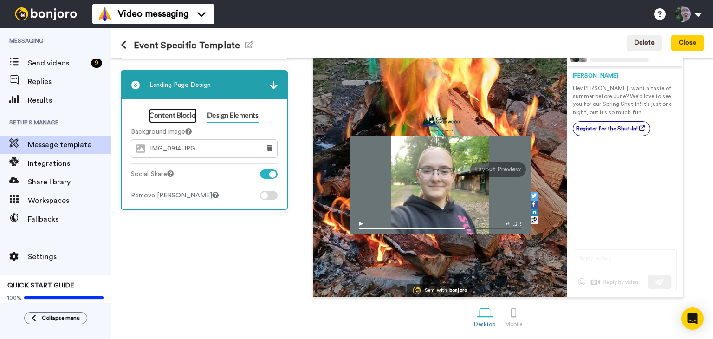
click at [176, 111] on link "Content Blocks" at bounding box center [172, 115] width 47 height 15
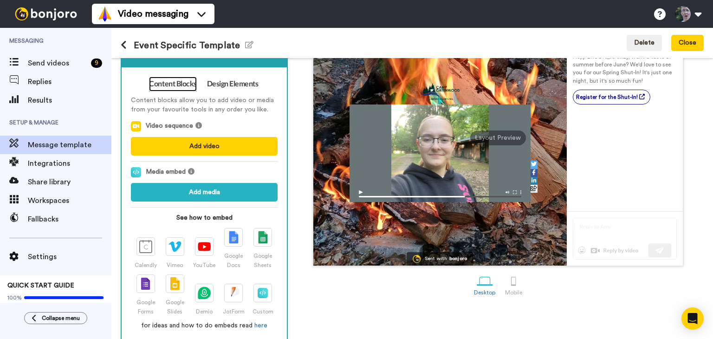
scroll to position [119, 0]
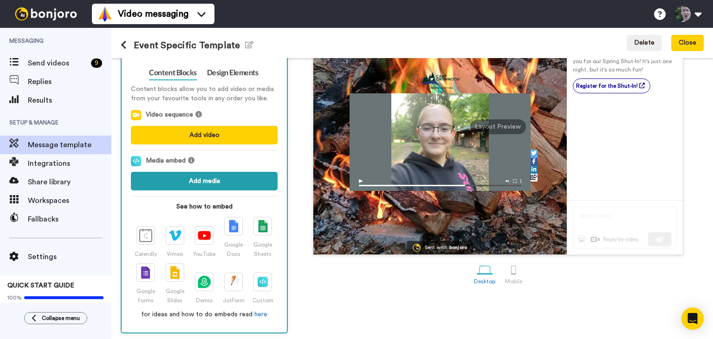
click at [231, 182] on button "Add media" at bounding box center [204, 181] width 147 height 19
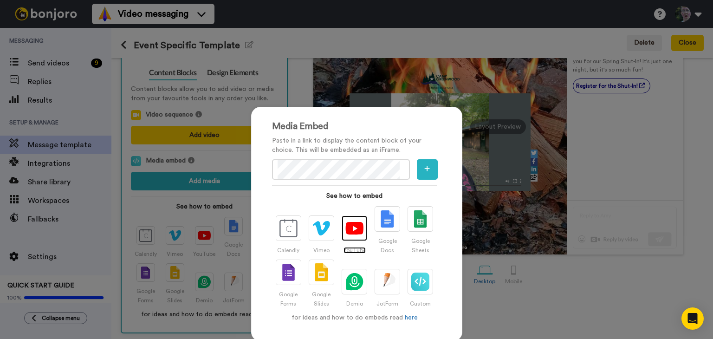
click at [357, 230] on img at bounding box center [355, 228] width 18 height 13
click at [425, 167] on icon "button" at bounding box center [427, 168] width 6 height 7
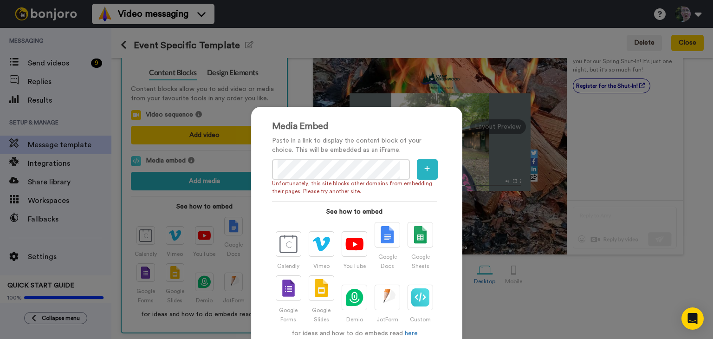
click at [320, 79] on div "Media Embed Paste in a link to display the content block of your choice. This w…" at bounding box center [356, 169] width 713 height 339
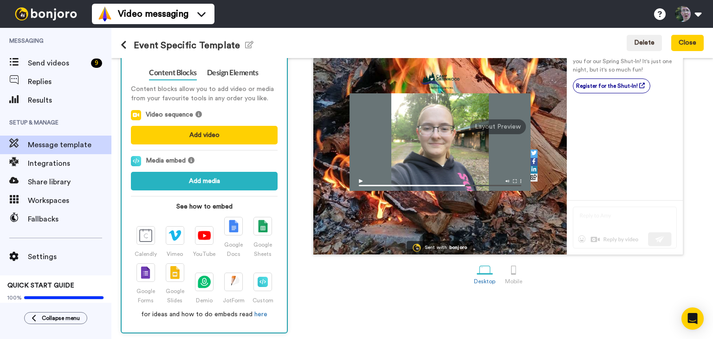
click at [123, 41] on icon at bounding box center [124, 44] width 6 height 9
